Goal: Task Accomplishment & Management: Use online tool/utility

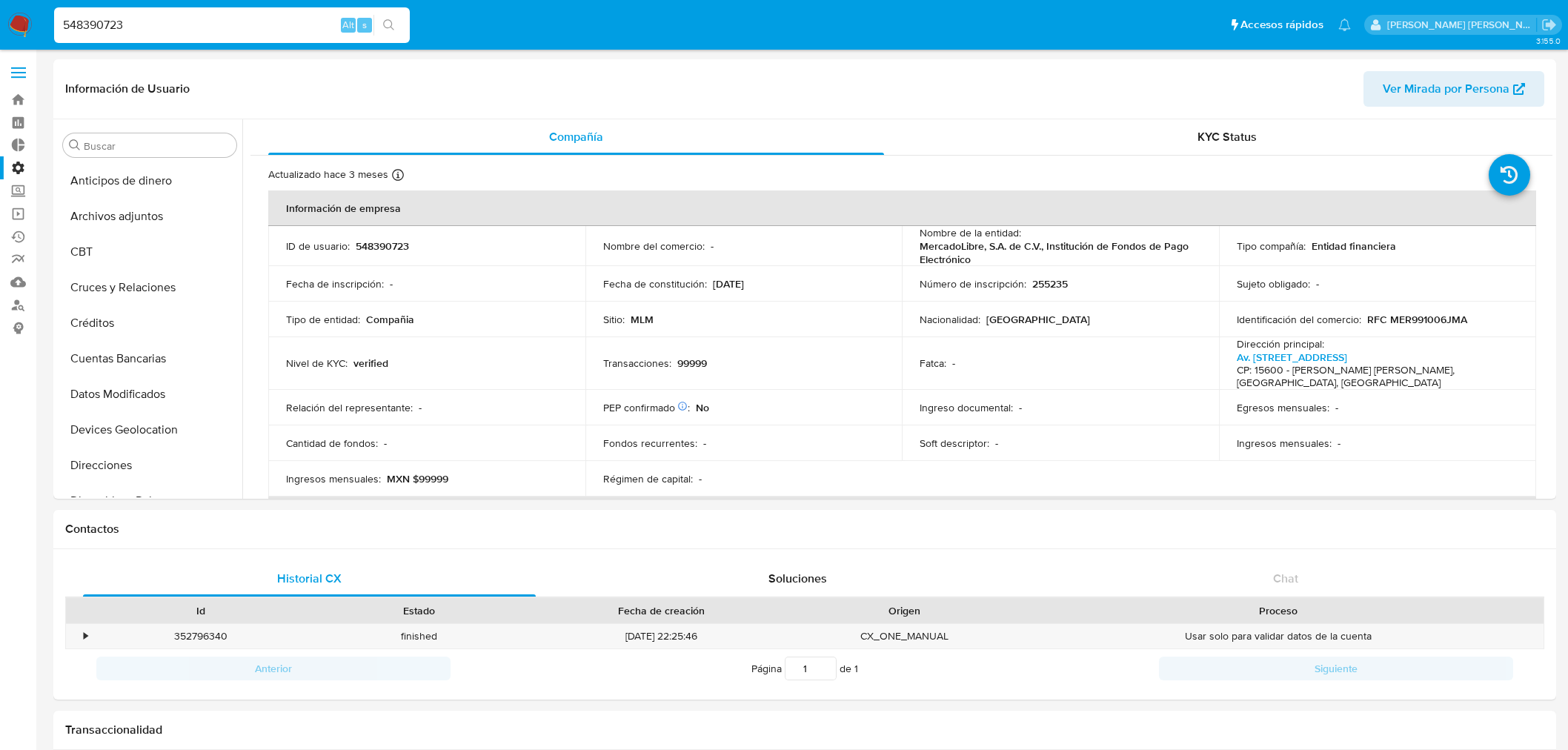
select select "10"
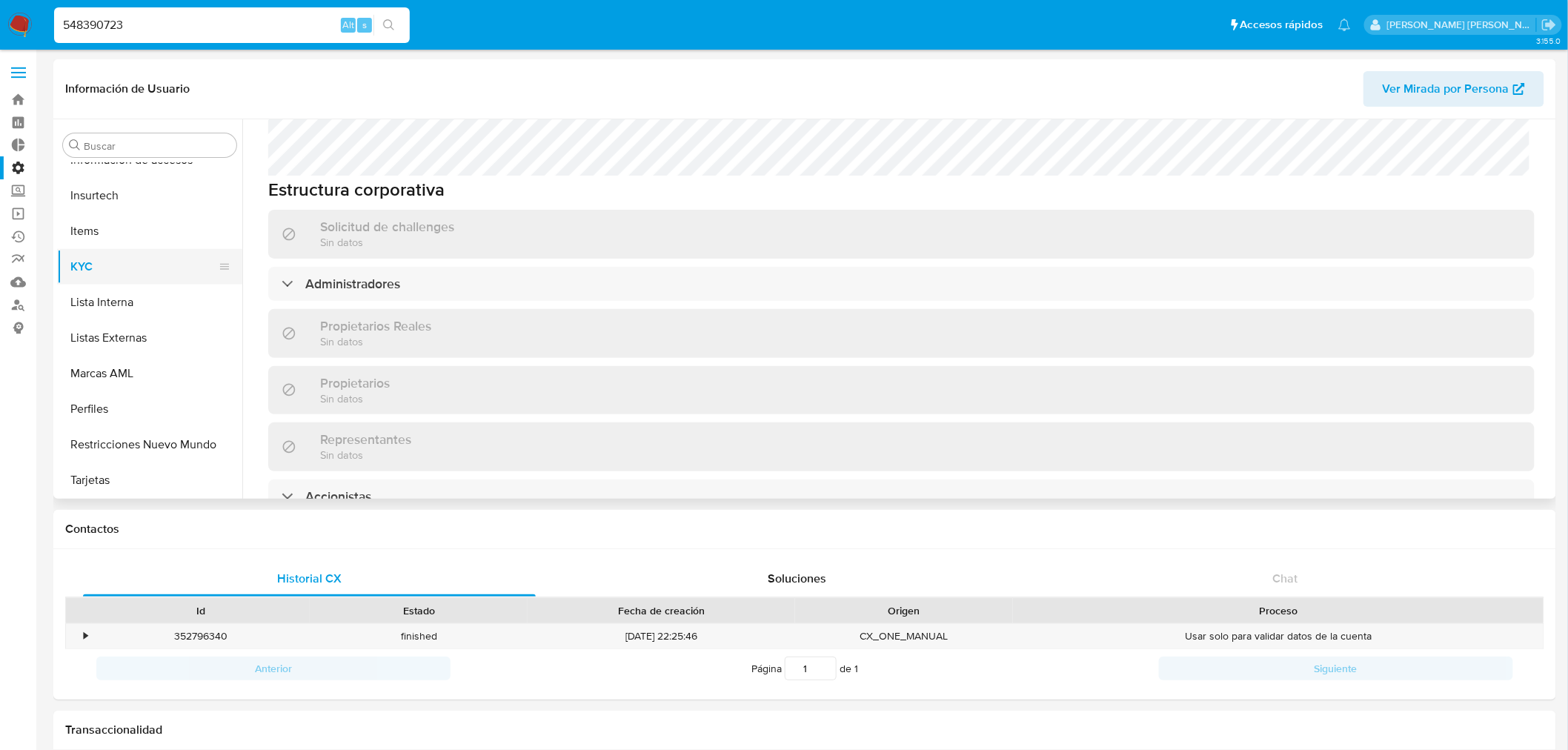
scroll to position [658, 0]
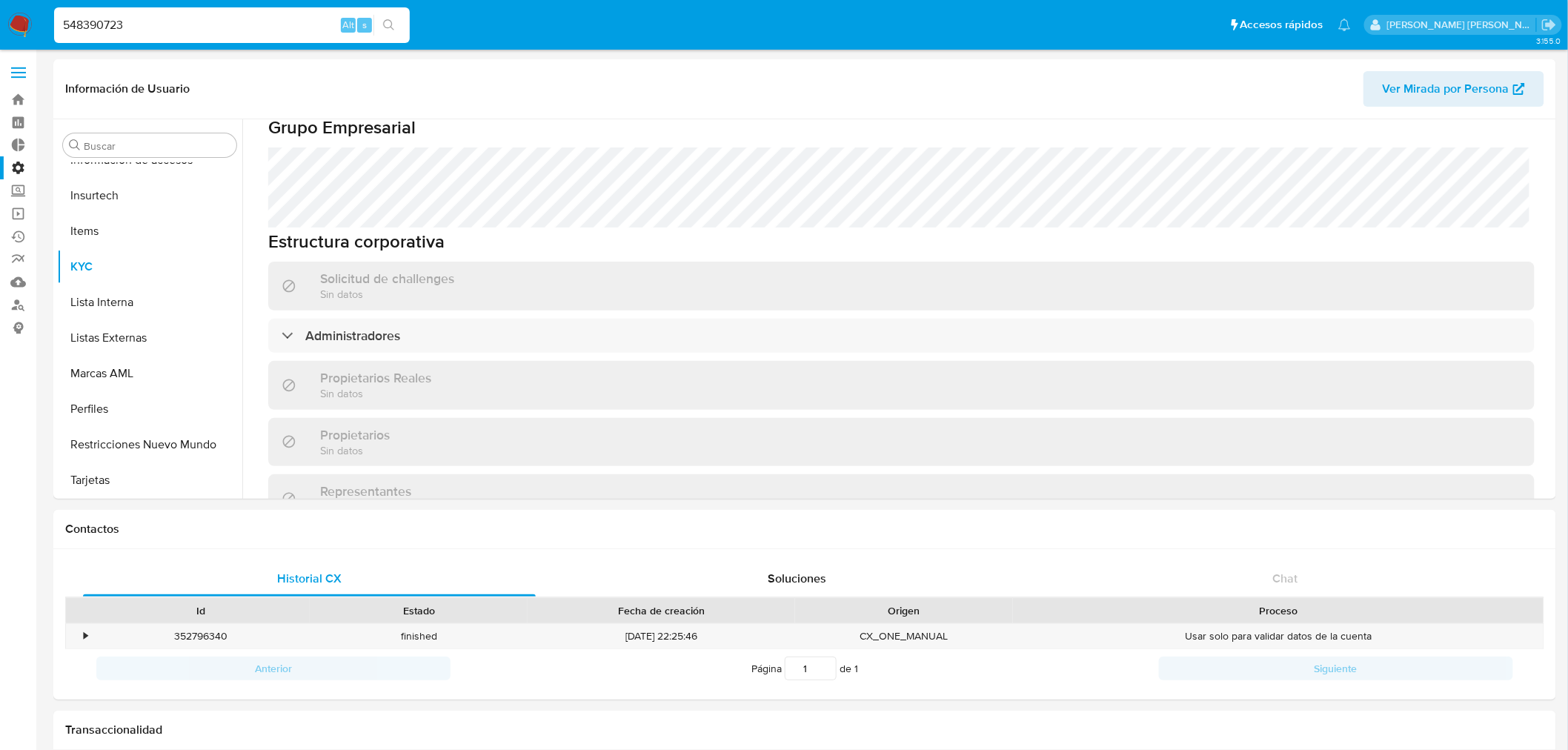
click at [19, 161] on label "Administración" at bounding box center [88, 168] width 177 height 23
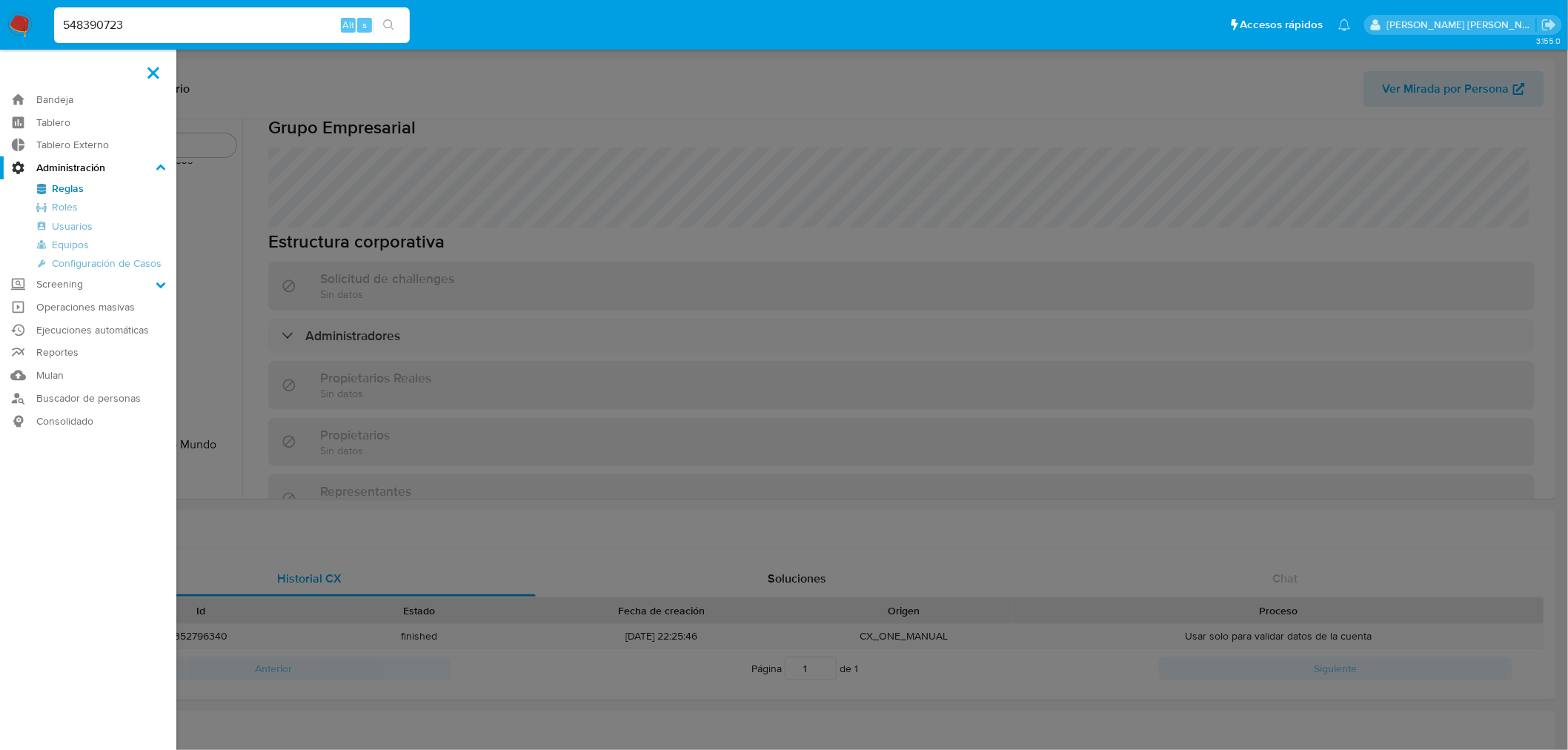
click at [0, 0] on input "Administración" at bounding box center [0, 0] width 0 height 0
click at [68, 183] on link "Reglas" at bounding box center [88, 188] width 177 height 18
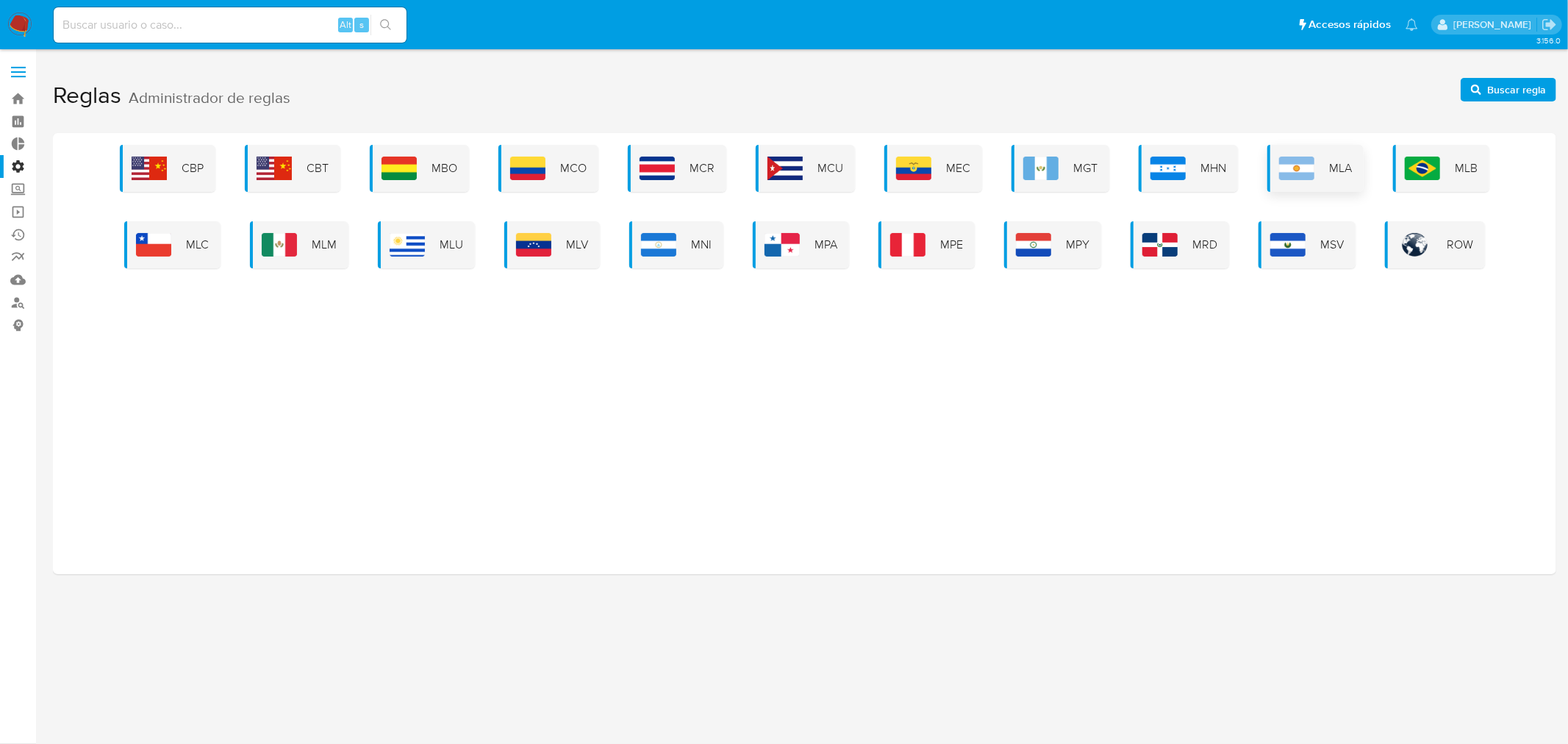
click at [1323, 174] on div "MLA" at bounding box center [1316, 169] width 97 height 47
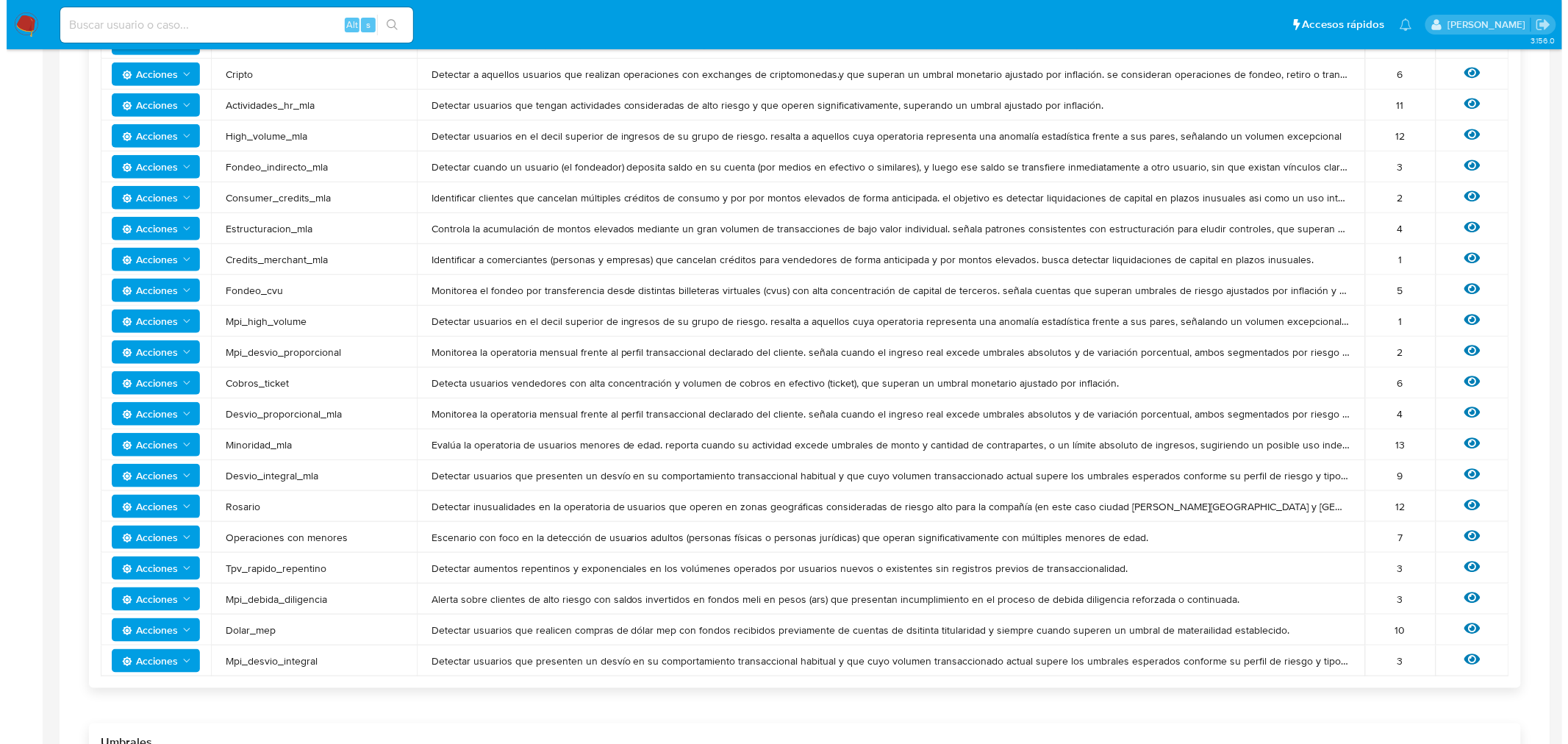
scroll to position [408, 0]
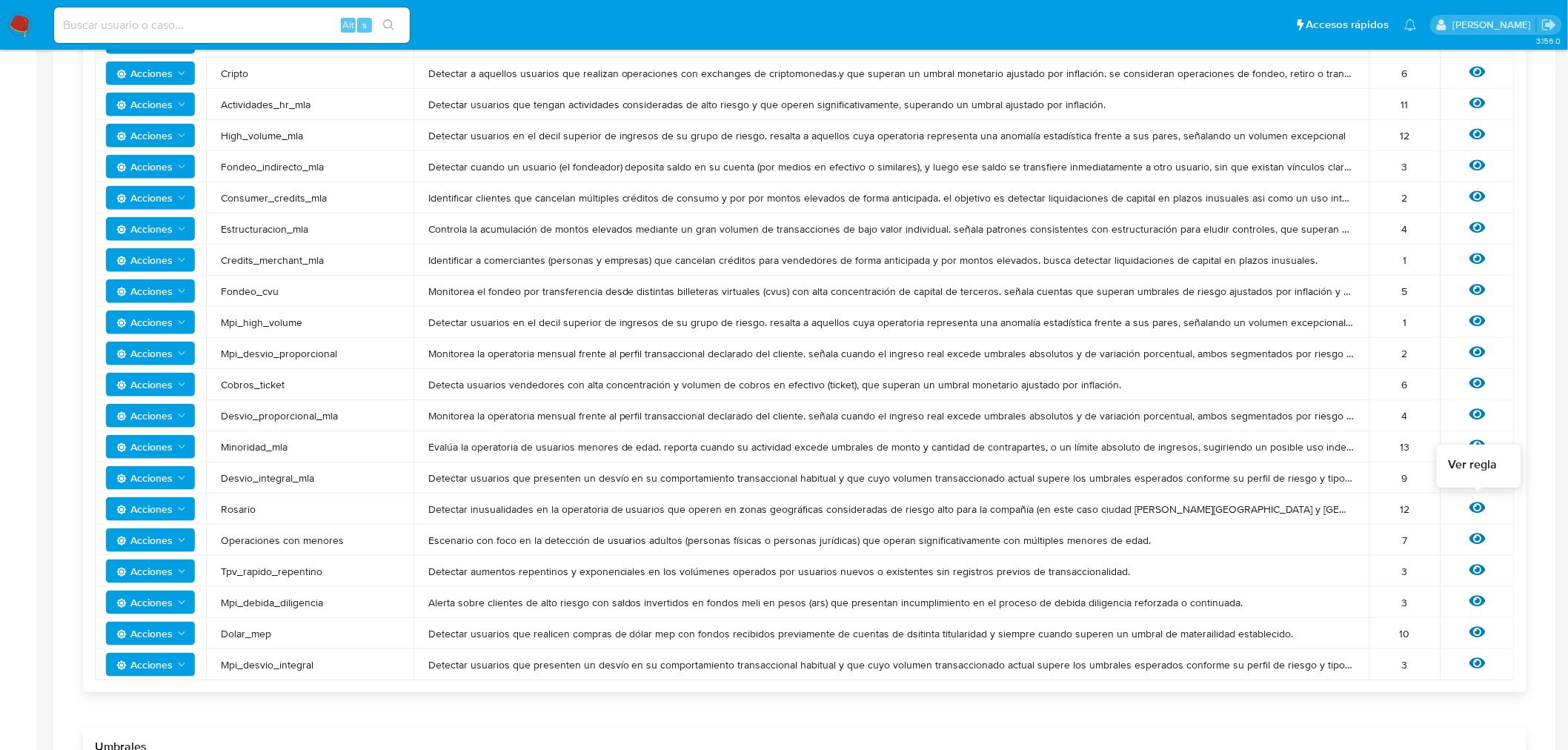
click at [1479, 510] on icon at bounding box center [1477, 507] width 16 height 16
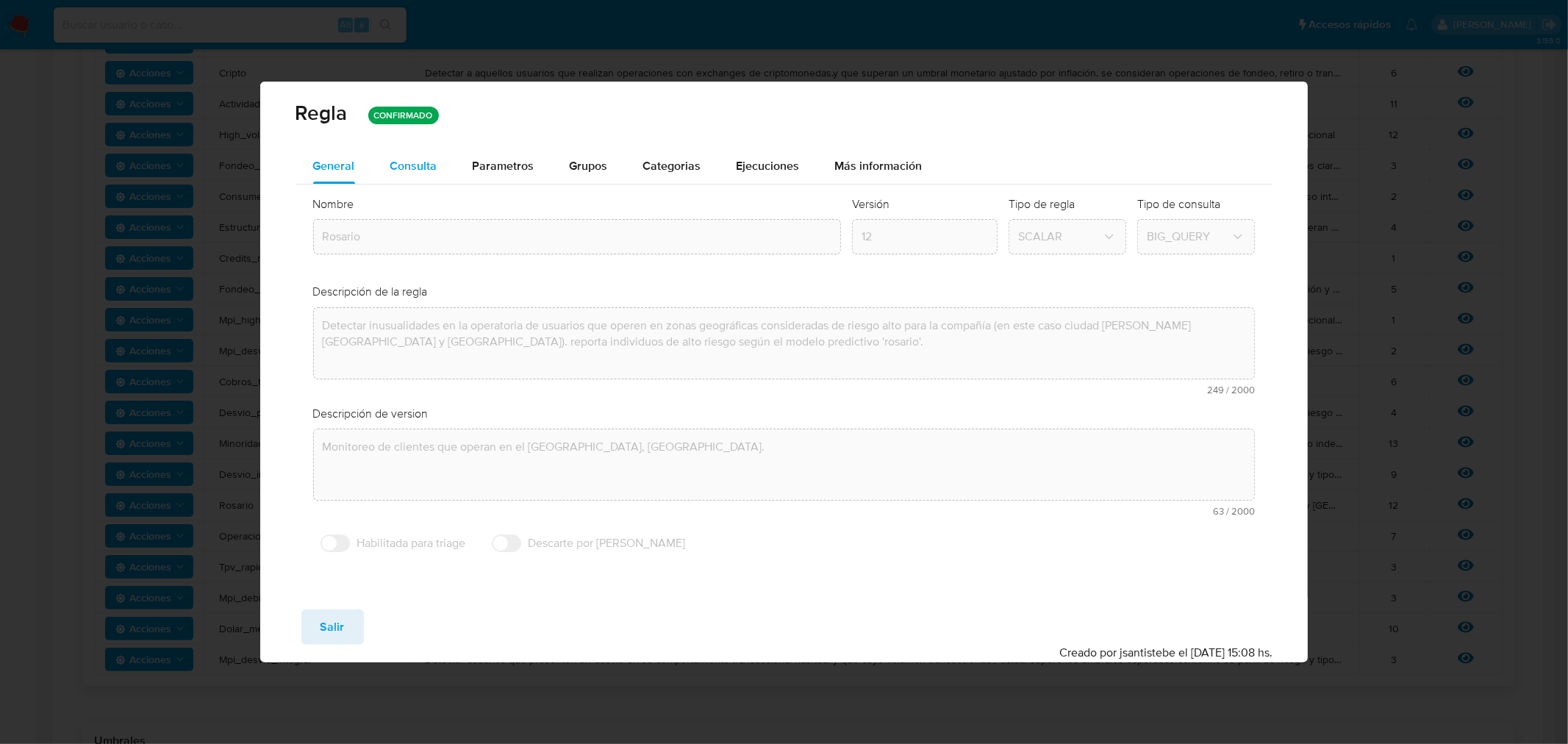
click at [420, 169] on span "Consulta" at bounding box center [414, 166] width 47 height 17
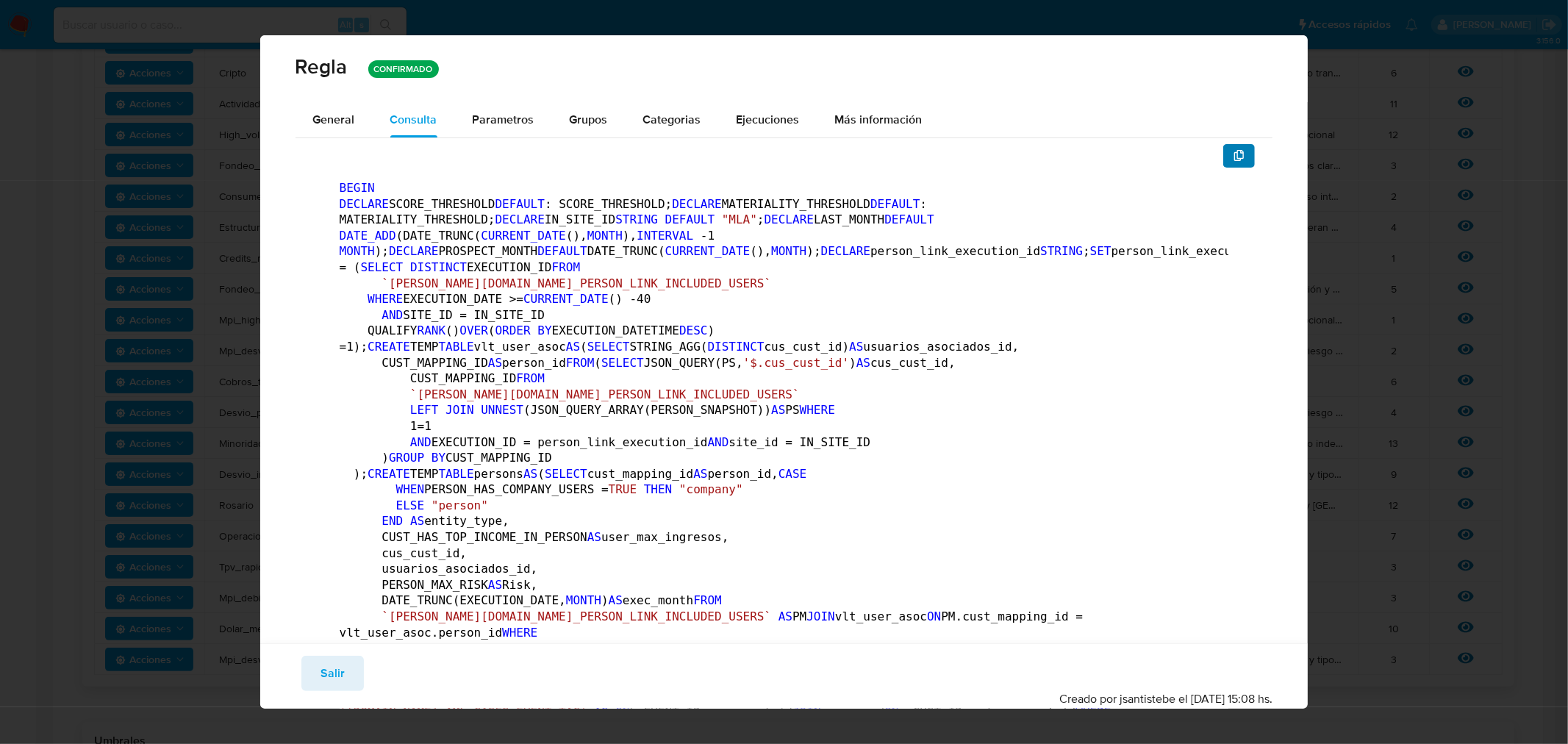
click at [1233, 155] on icon "button" at bounding box center [1239, 155] width 11 height 11
